Goal: Task Accomplishment & Management: Manage account settings

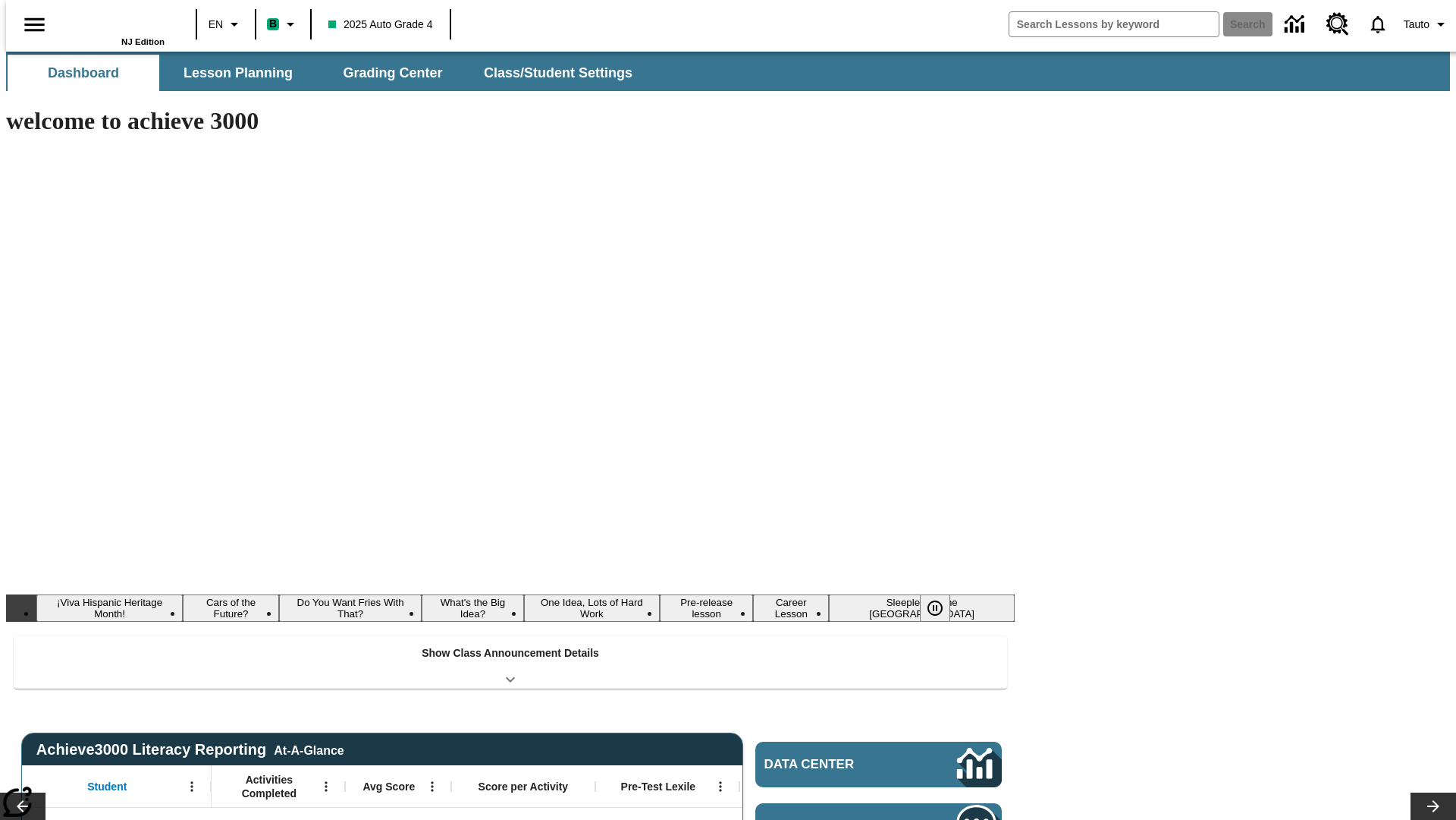
type input "-1"
click at [551, 73] on button "Class/Student Settings" at bounding box center [558, 72] width 174 height 36
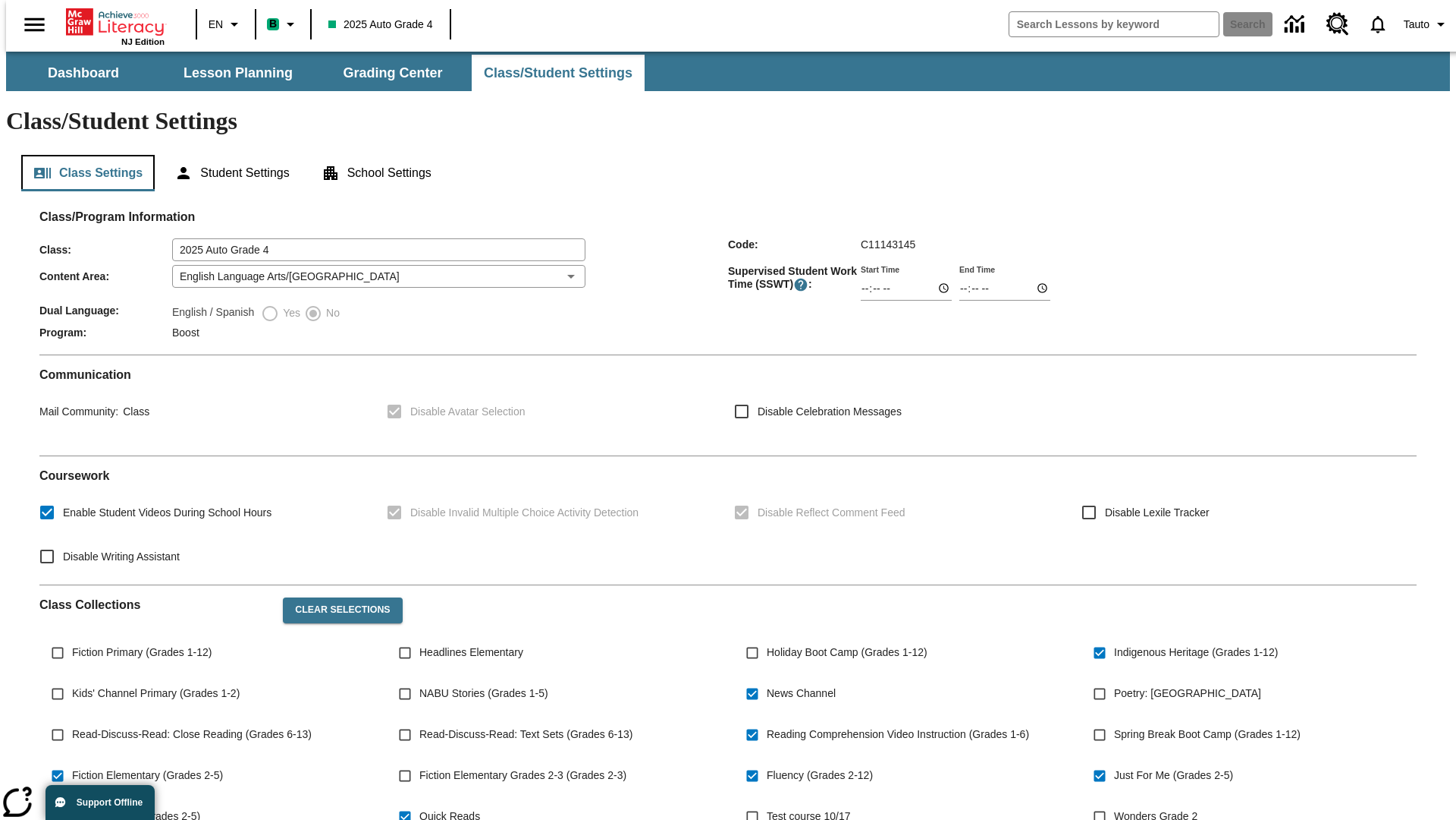
click at [82, 155] on button "Class Settings" at bounding box center [88, 173] width 134 height 36
type input "02:46"
type input "03:46"
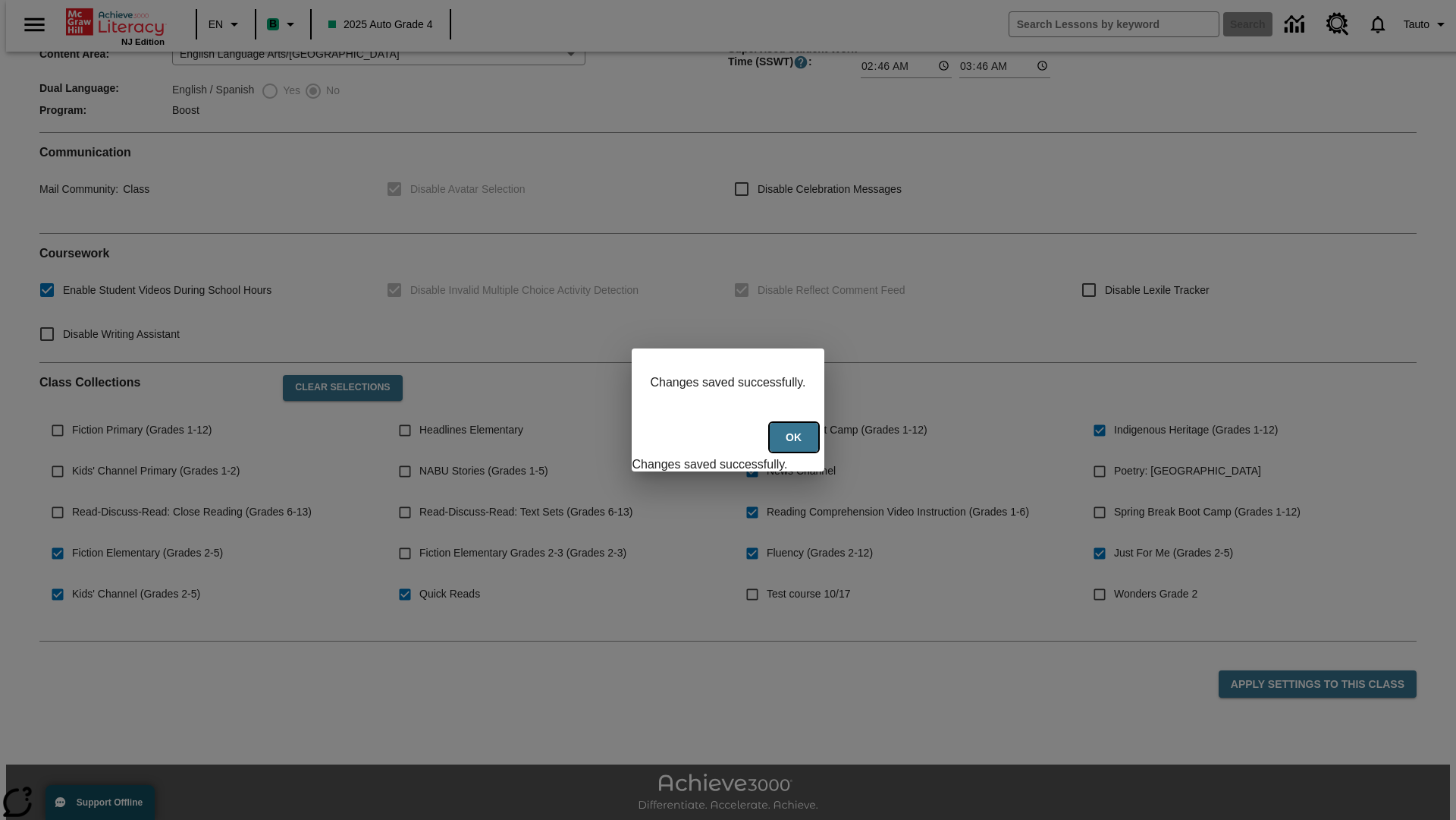
click at [795, 446] on button "Ok" at bounding box center [794, 438] width 49 height 29
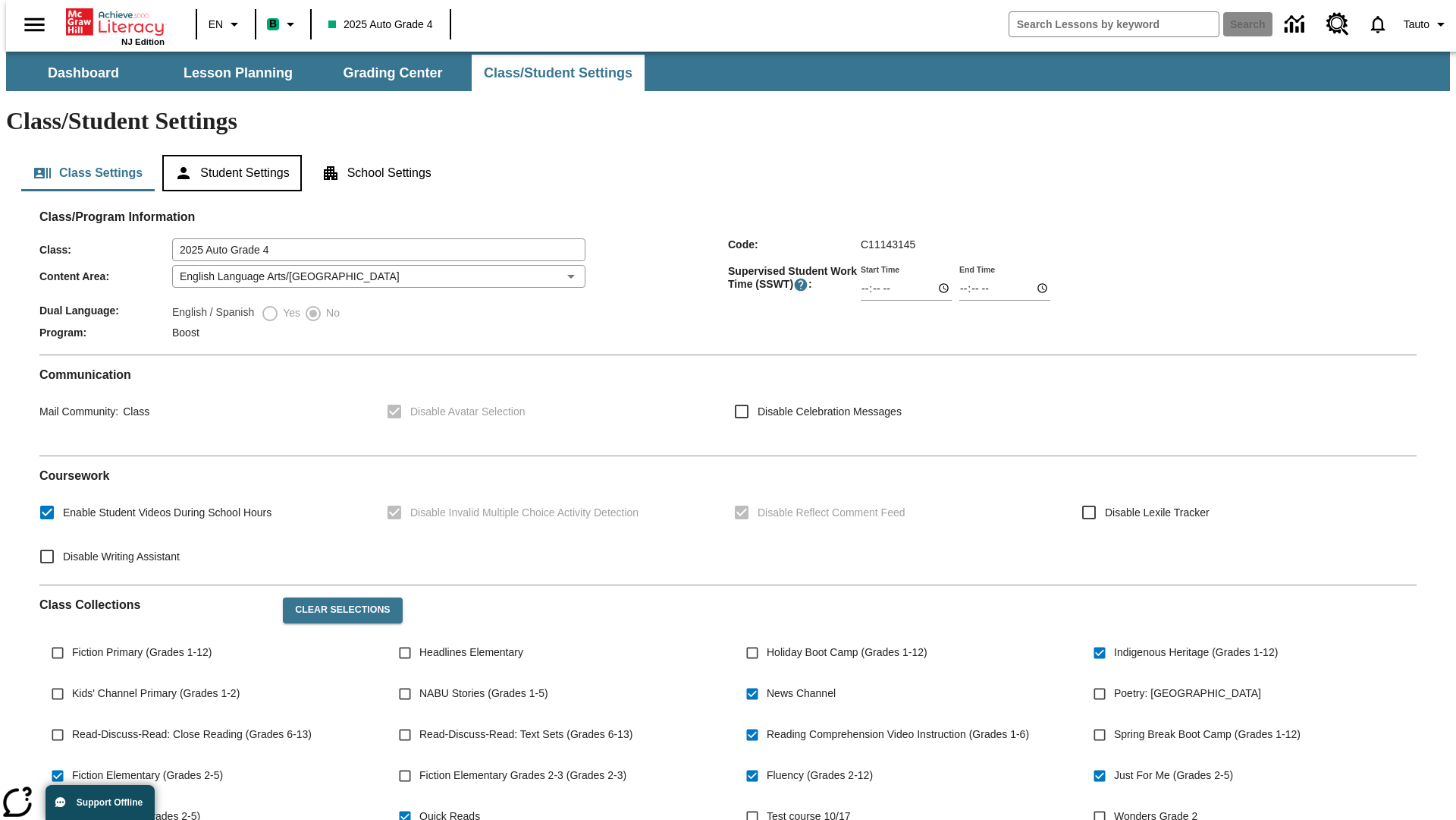
click at [228, 155] on button "Student Settings" at bounding box center [232, 173] width 138 height 36
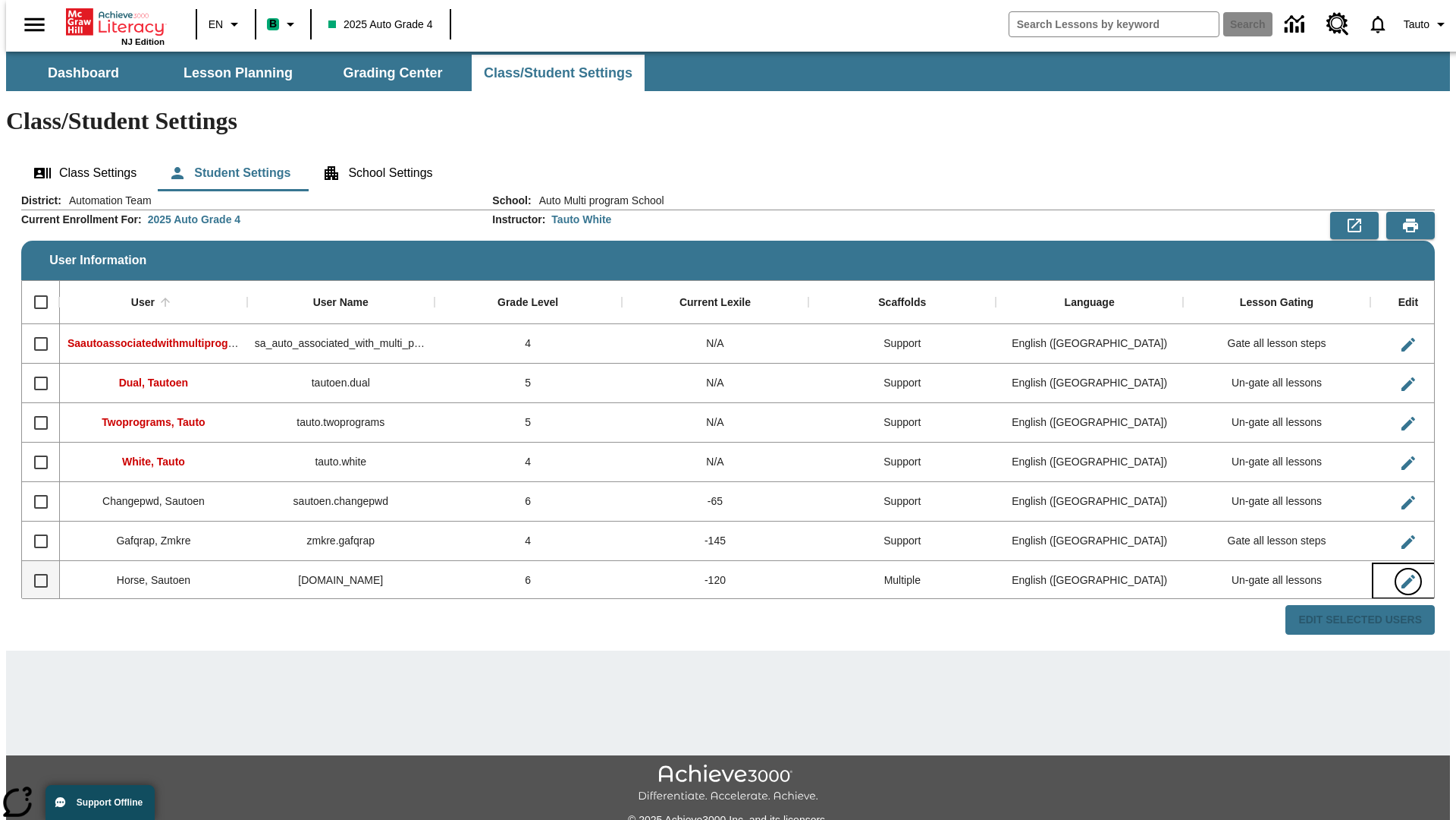
click at [1401, 574] on icon "Edit User" at bounding box center [1408, 581] width 14 height 14
click at [1419, 24] on span "Tauto" at bounding box center [1417, 24] width 25 height 16
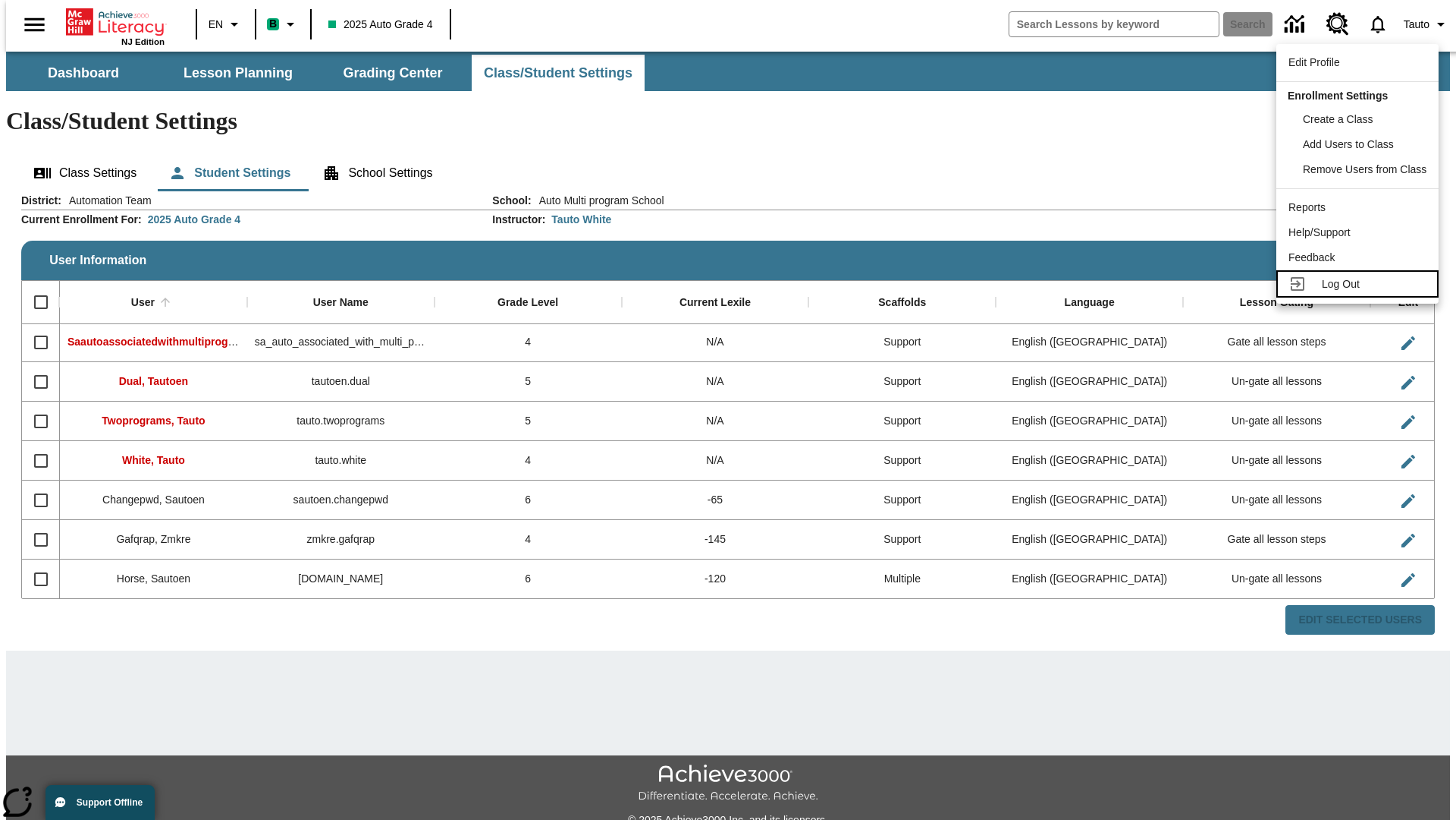
click at [1360, 284] on span "Log Out" at bounding box center [1341, 284] width 38 height 12
